Goal: Task Accomplishment & Management: Use online tool/utility

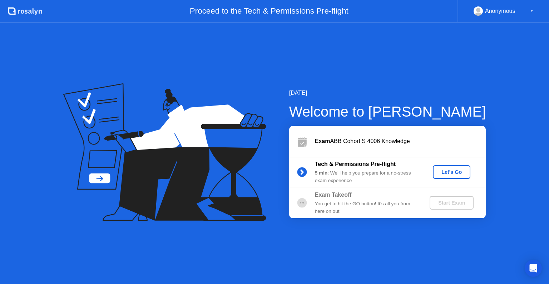
click at [444, 175] on div "Let's Go" at bounding box center [452, 172] width 32 height 6
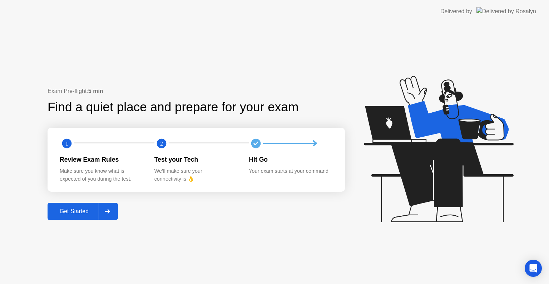
click at [87, 213] on div "Get Started" at bounding box center [74, 211] width 49 height 6
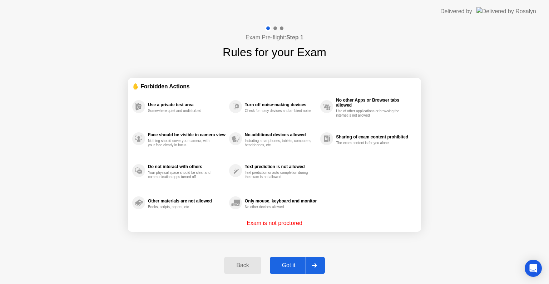
click at [293, 266] on div "Got it" at bounding box center [289, 265] width 34 height 6
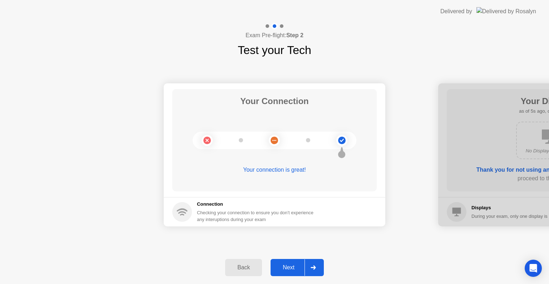
click at [282, 267] on div "Next" at bounding box center [289, 267] width 32 height 6
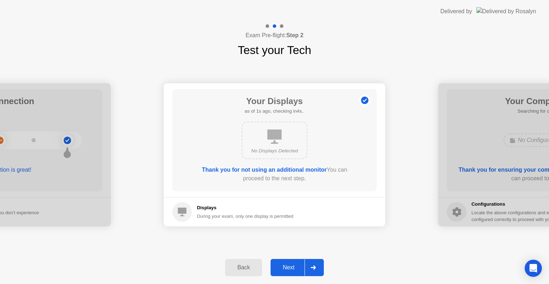
click at [282, 267] on div "Next" at bounding box center [289, 267] width 32 height 6
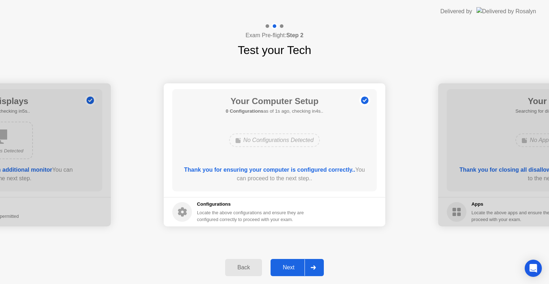
click at [285, 259] on button "Next" at bounding box center [297, 267] width 53 height 17
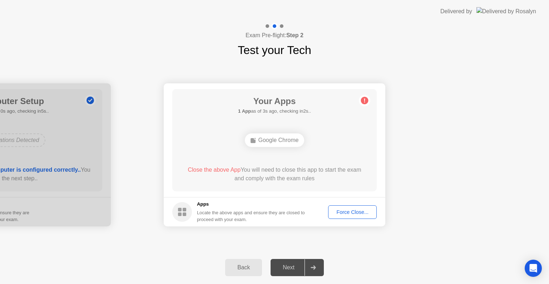
click at [336, 211] on div "Force Close..." at bounding box center [353, 212] width 44 height 6
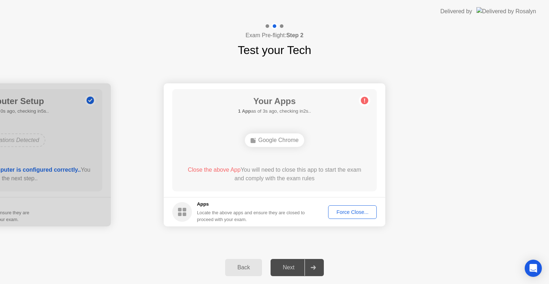
click at [337, 215] on div "Force Close..." at bounding box center [353, 212] width 44 height 6
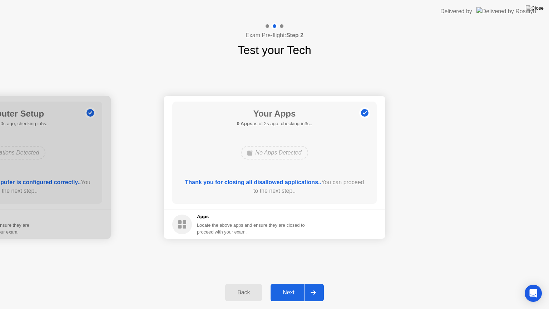
click at [278, 283] on div "Next" at bounding box center [289, 292] width 32 height 6
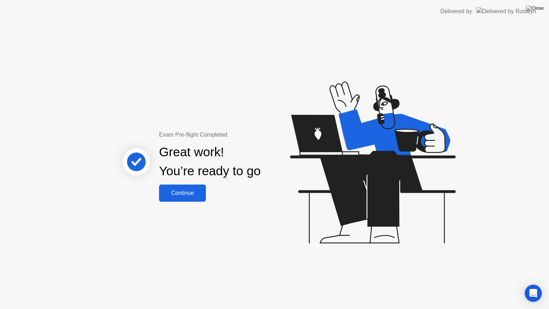
click at [174, 193] on div "Continue" at bounding box center [182, 193] width 43 height 6
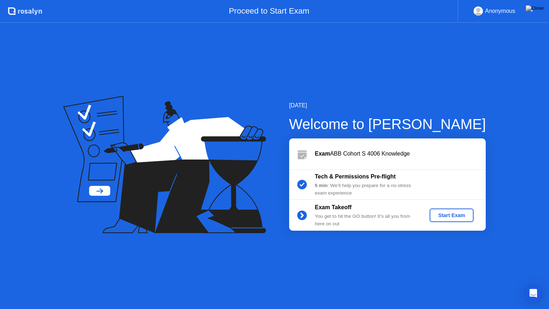
click at [447, 222] on button "Start Exam" at bounding box center [452, 215] width 44 height 14
